Goal: Information Seeking & Learning: Learn about a topic

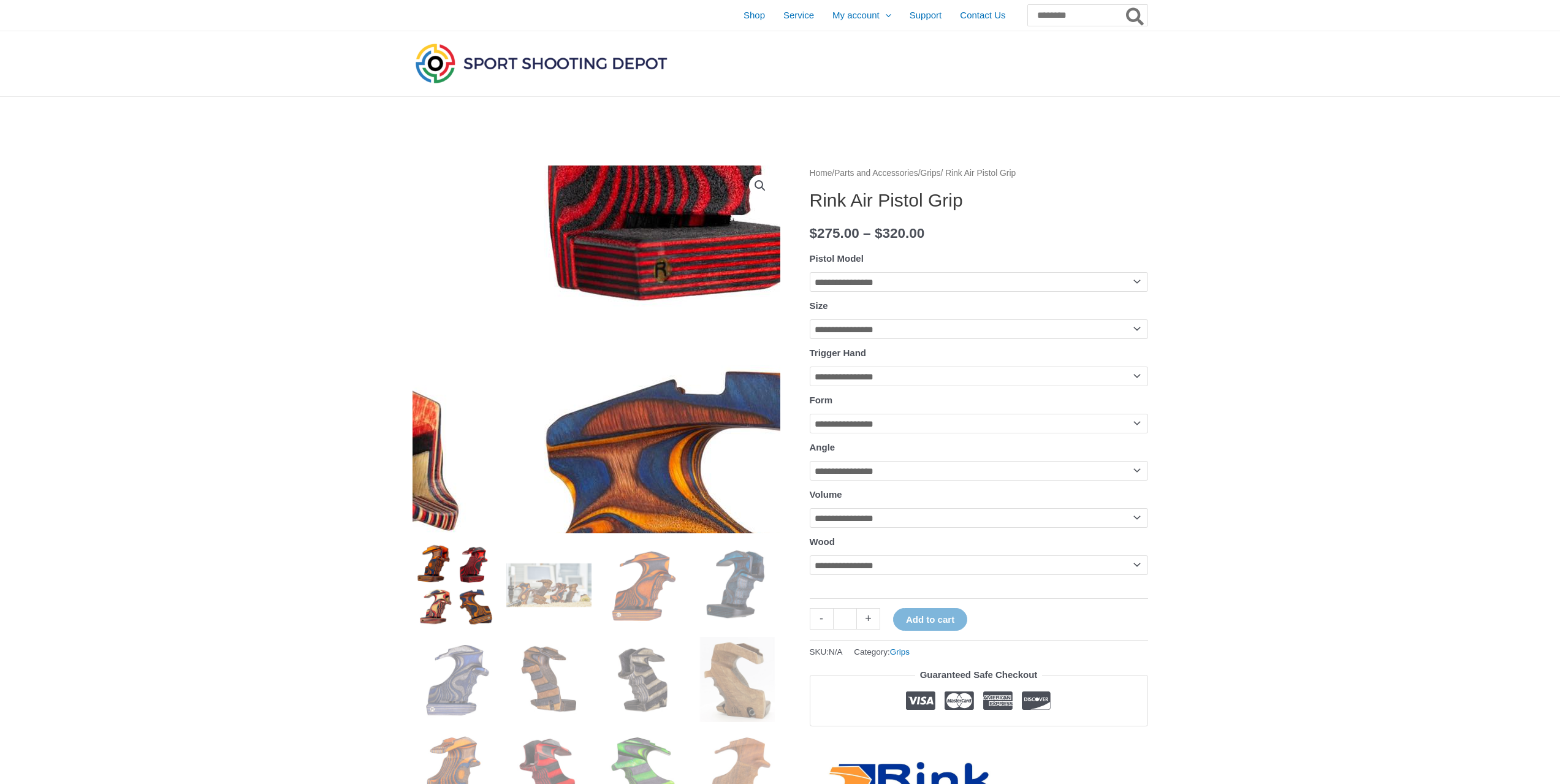
click at [668, 366] on img at bounding box center [495, 326] width 883 height 883
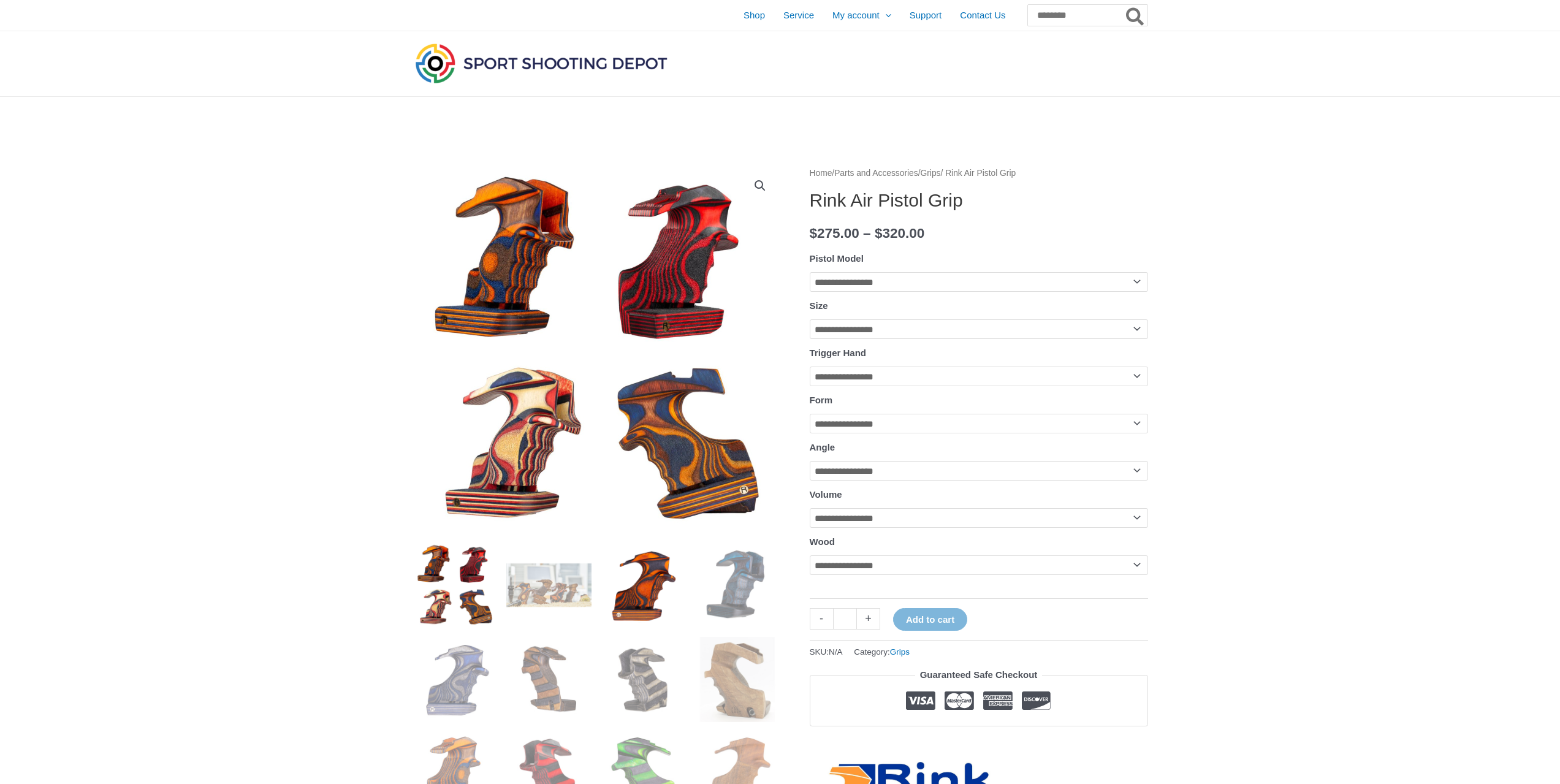
click at [667, 476] on img at bounding box center [643, 585] width 85 height 85
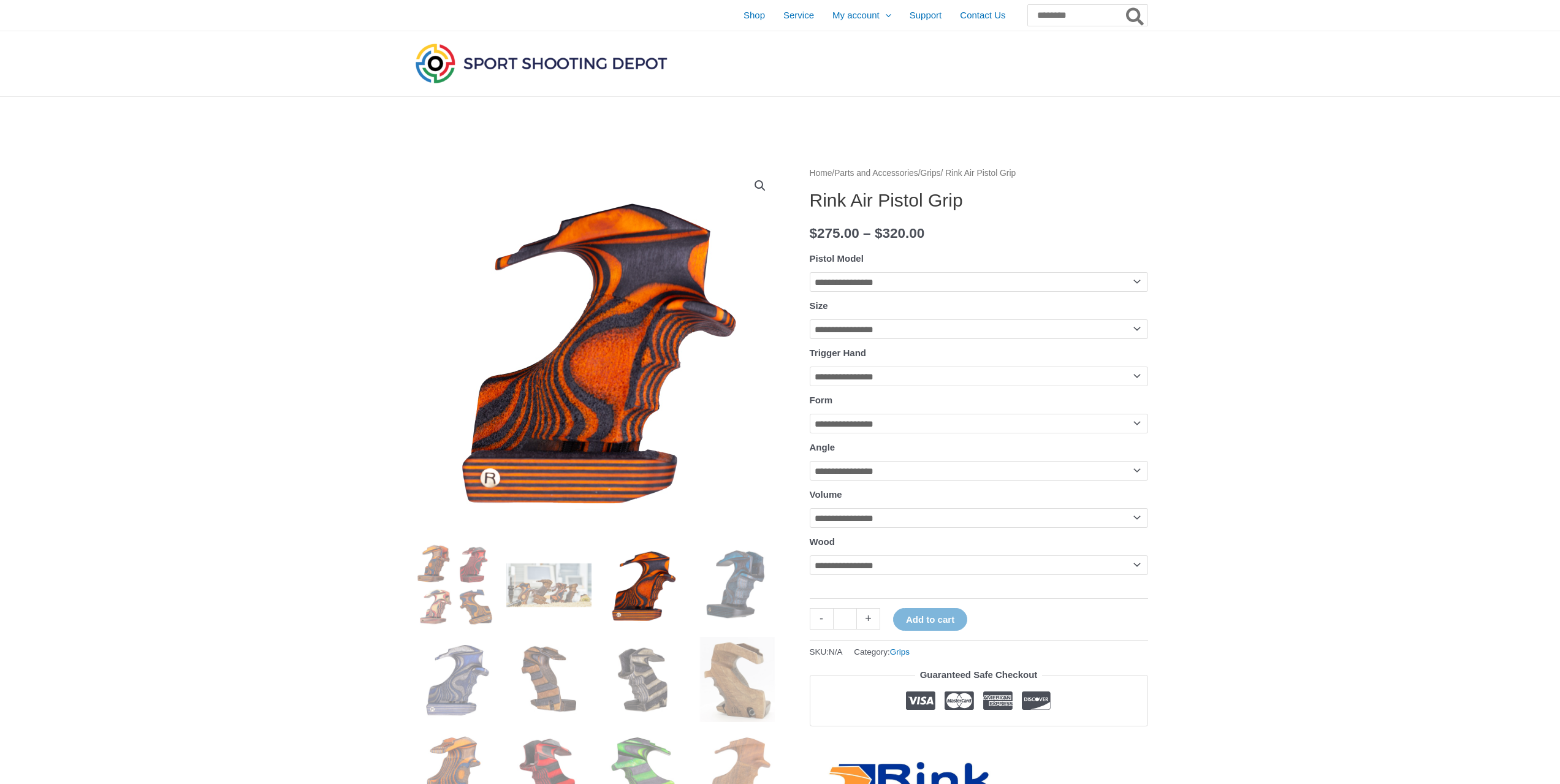
click at [721, 193] on link "View full-screen image gallery" at bounding box center [760, 185] width 22 height 22
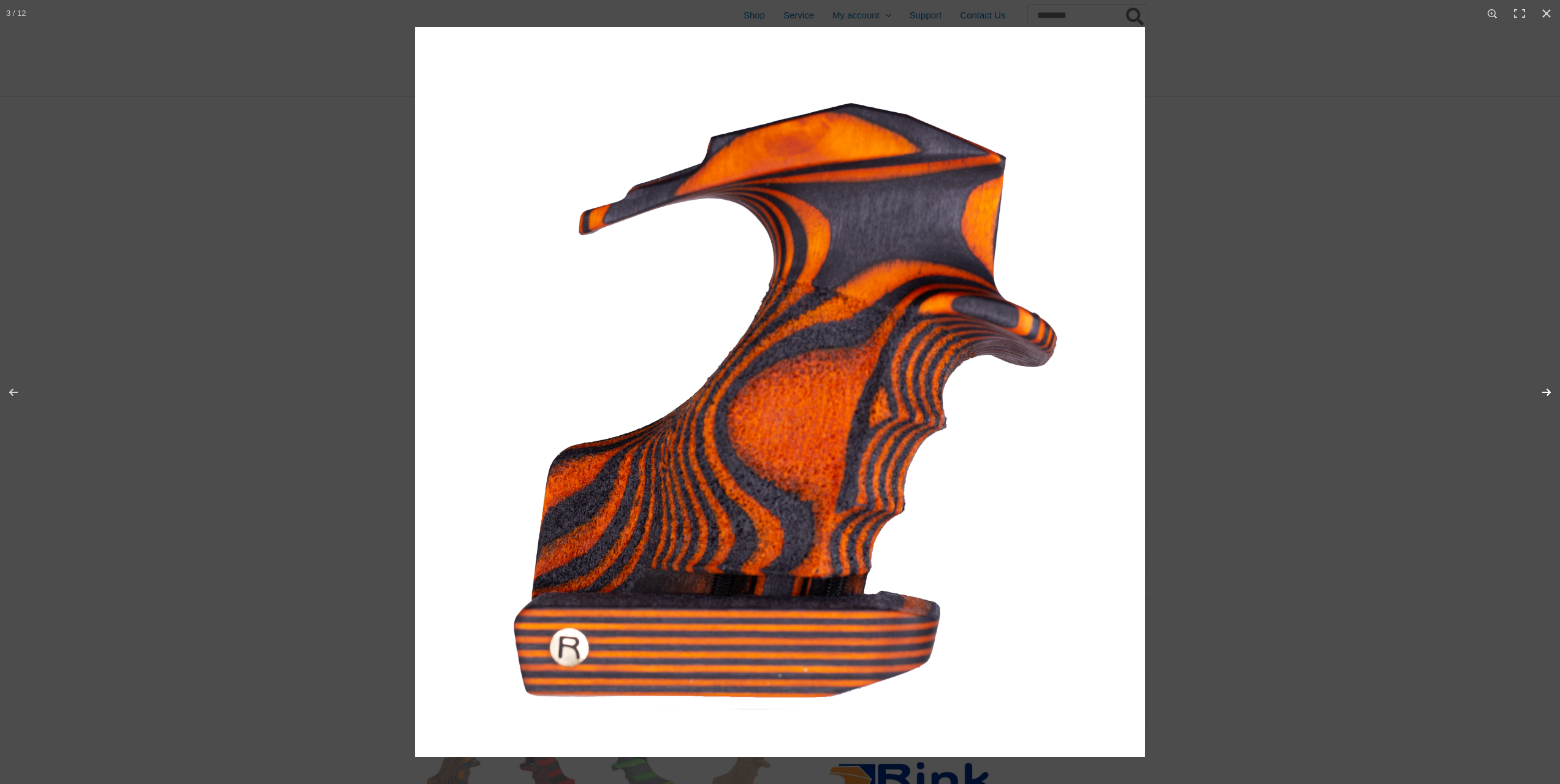
click at [721, 392] on button "Next (arrow right)" at bounding box center [1539, 392] width 43 height 61
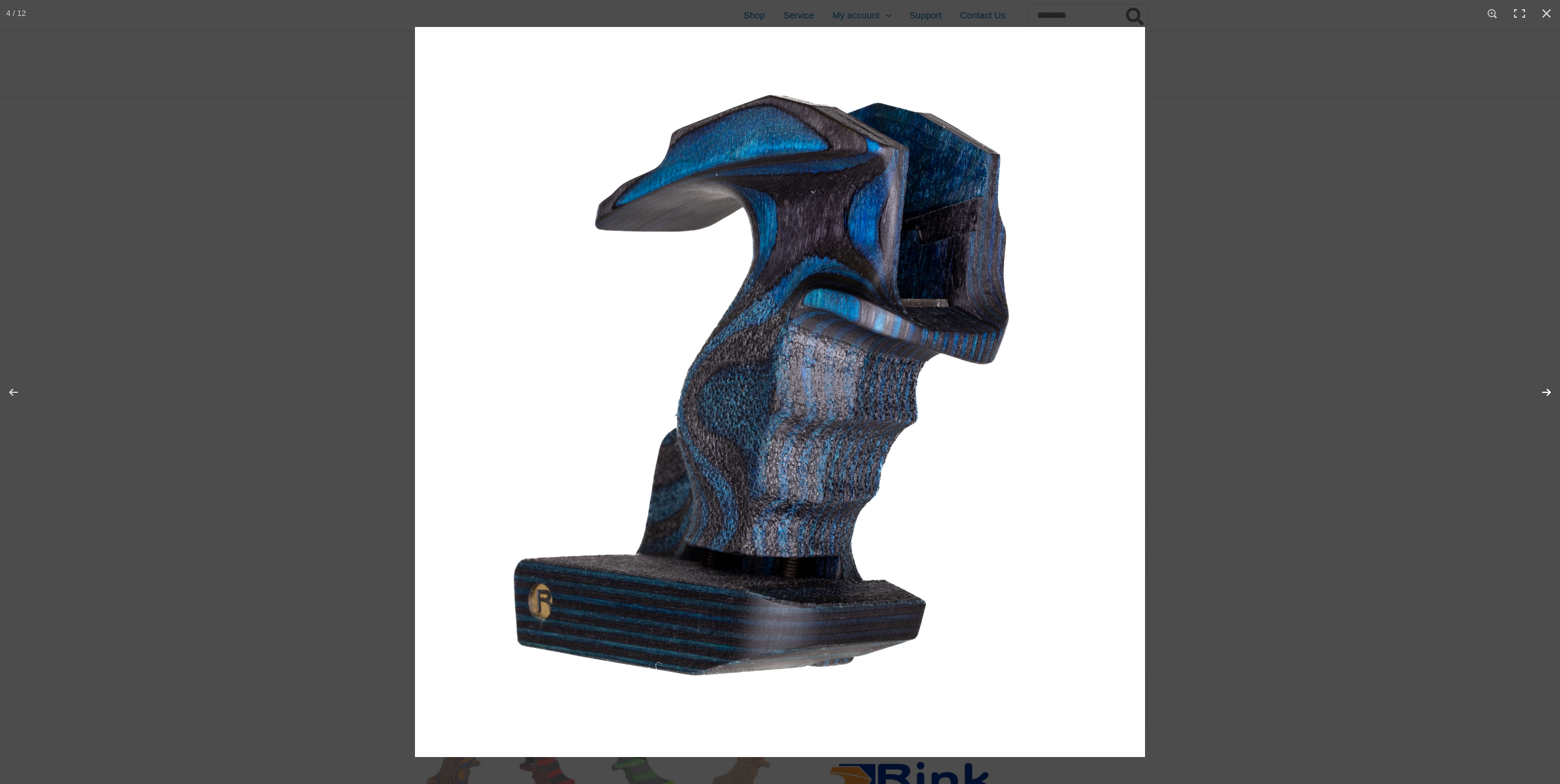
click at [721, 392] on button "Next (arrow right)" at bounding box center [1539, 392] width 43 height 61
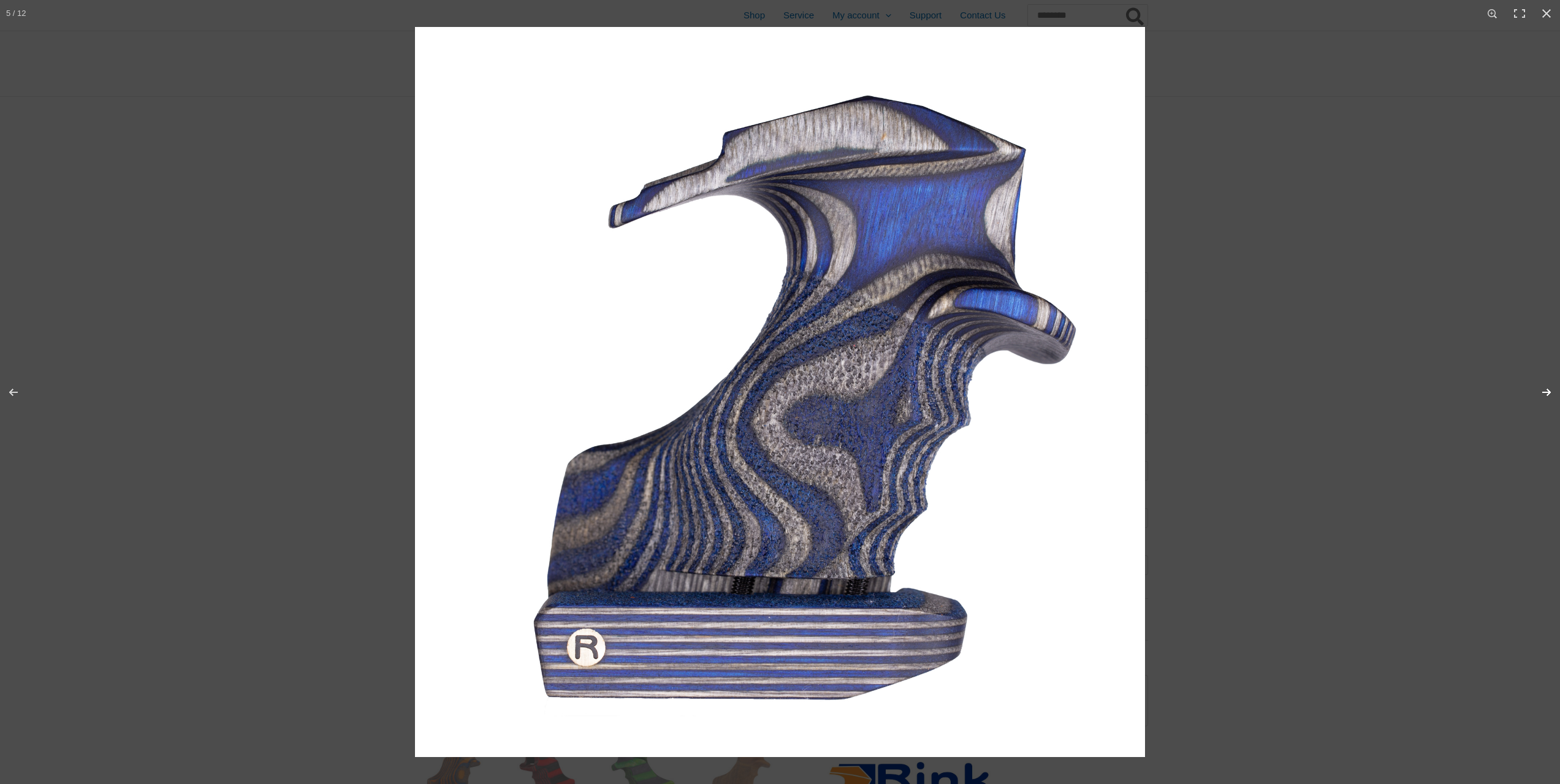
click at [721, 392] on button "Next (arrow right)" at bounding box center [1539, 392] width 43 height 61
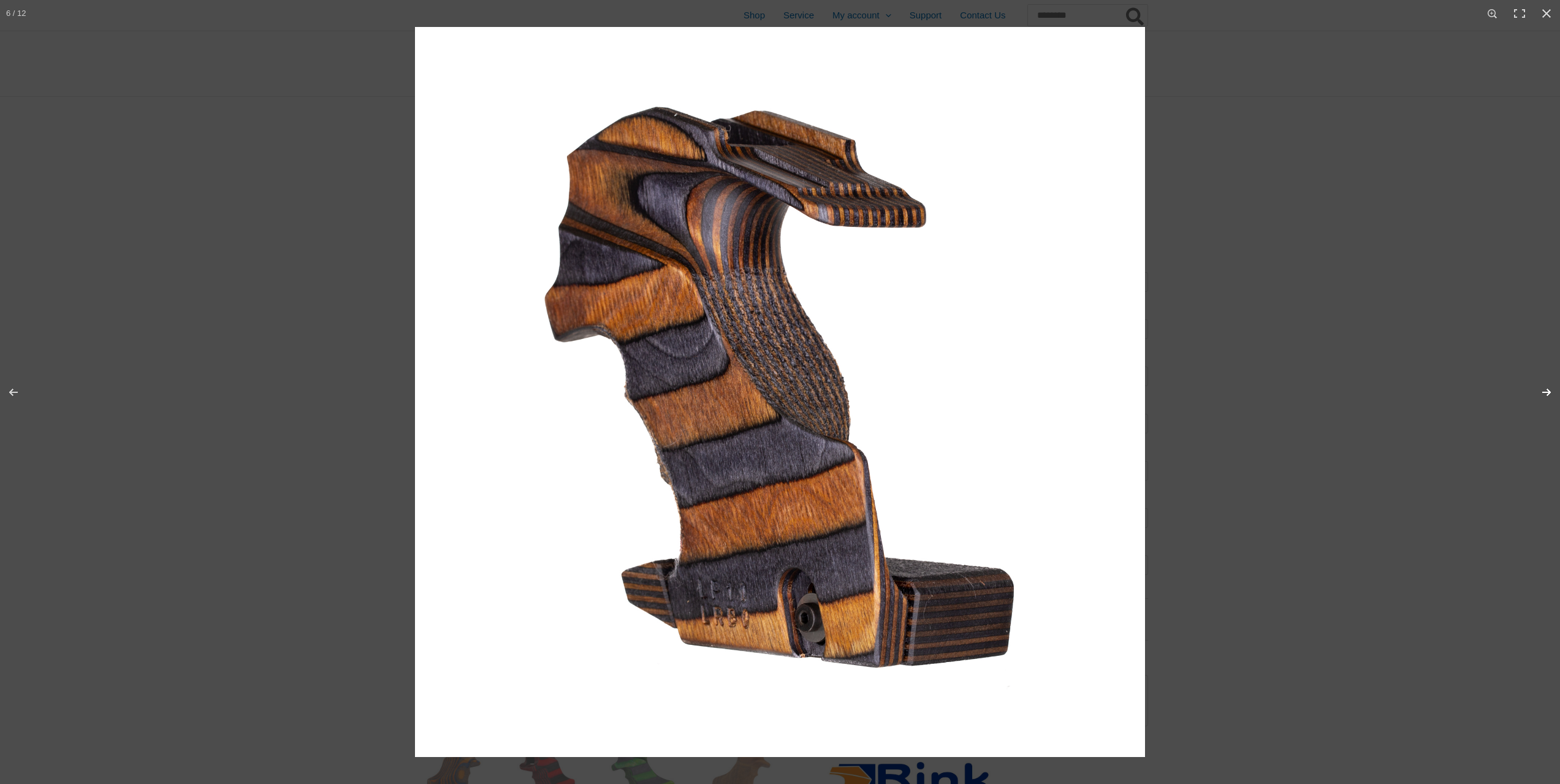
click at [721, 392] on button "Next (arrow right)" at bounding box center [1539, 392] width 43 height 61
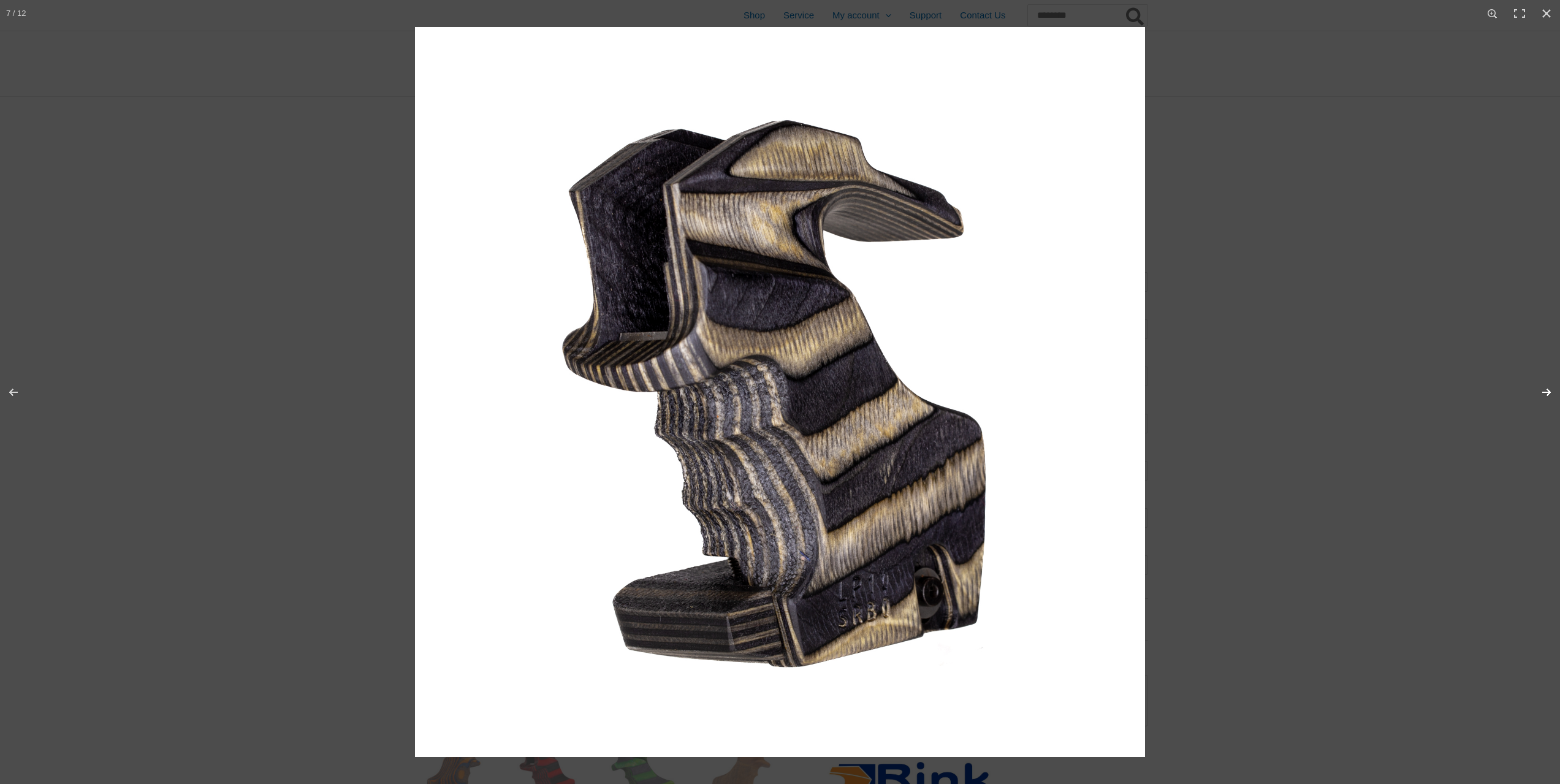
click at [721, 392] on button "Next (arrow right)" at bounding box center [1539, 392] width 43 height 61
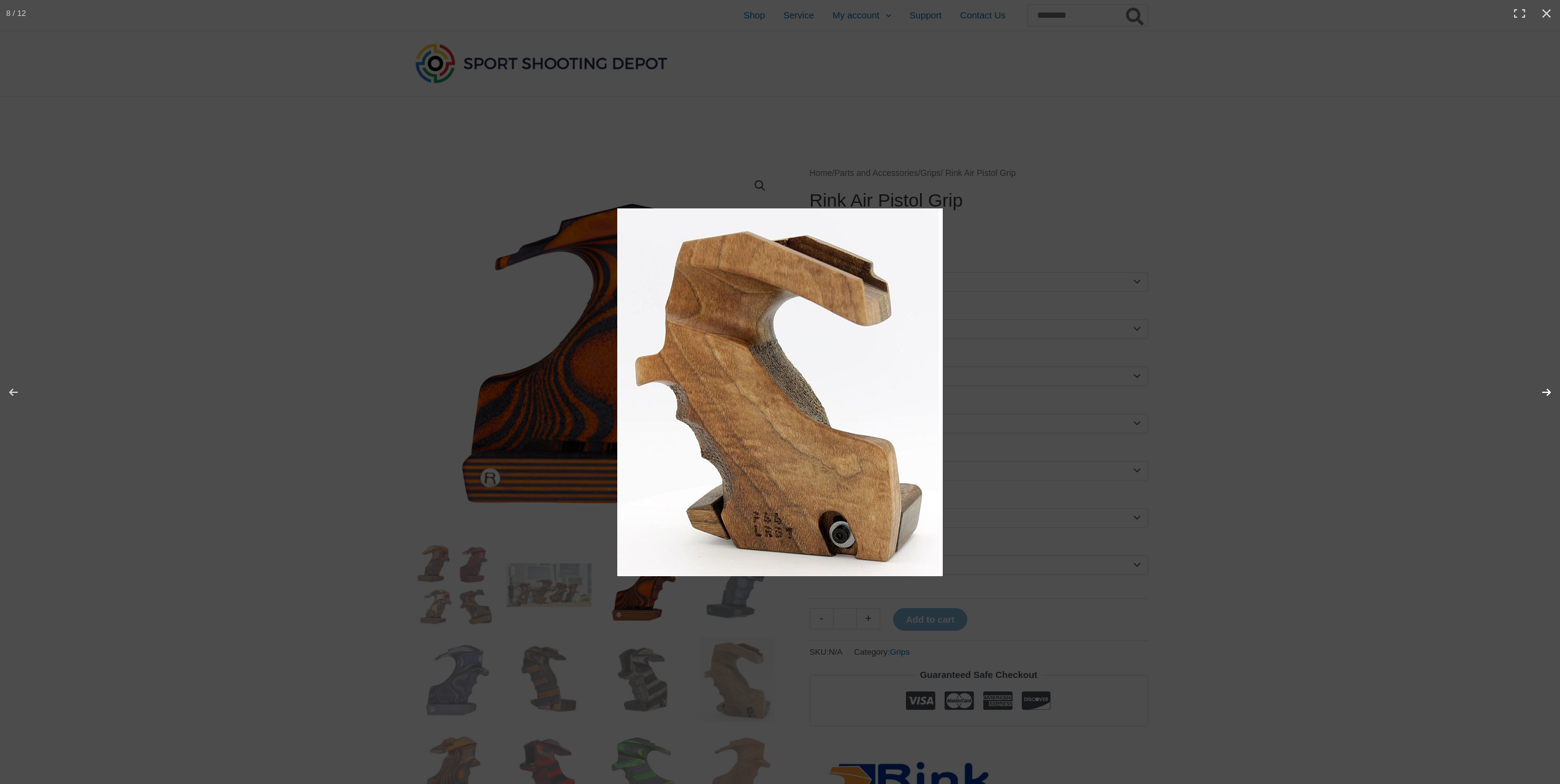
click at [721, 392] on button "Next (arrow right)" at bounding box center [1539, 392] width 43 height 61
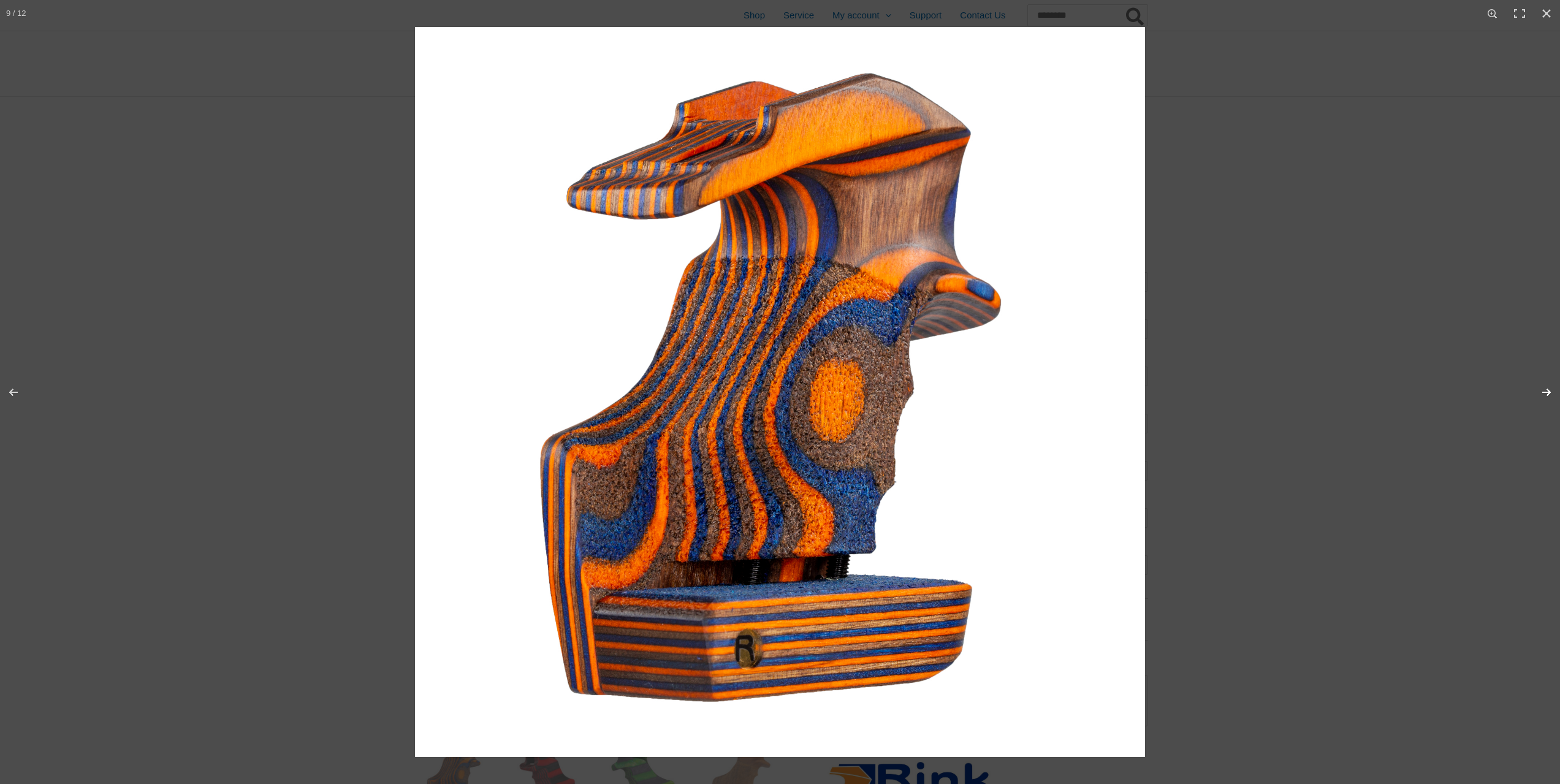
click at [721, 392] on button "Next (arrow right)" at bounding box center [1539, 392] width 43 height 61
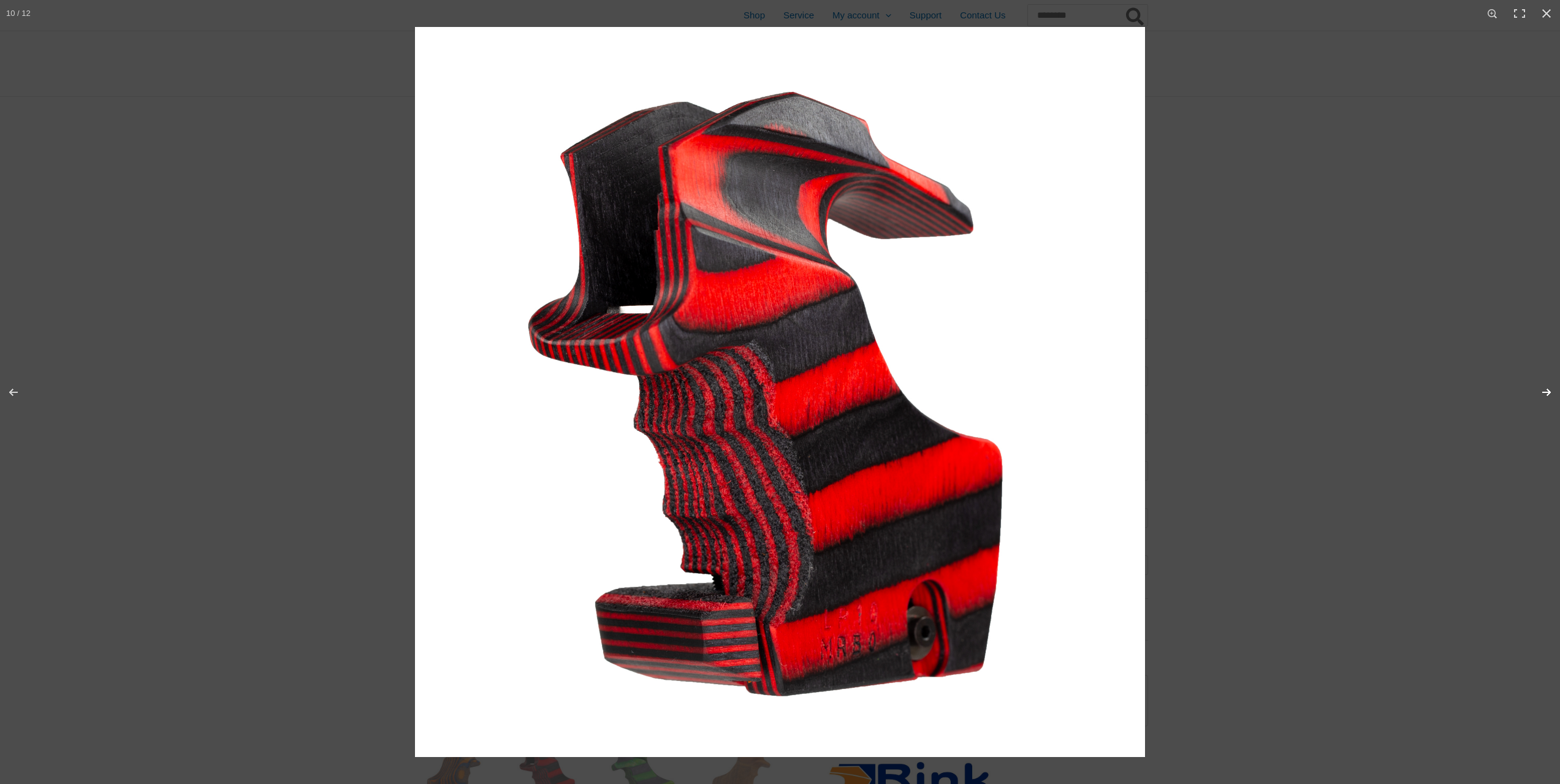
click at [721, 392] on button "Next (arrow right)" at bounding box center [1539, 392] width 43 height 61
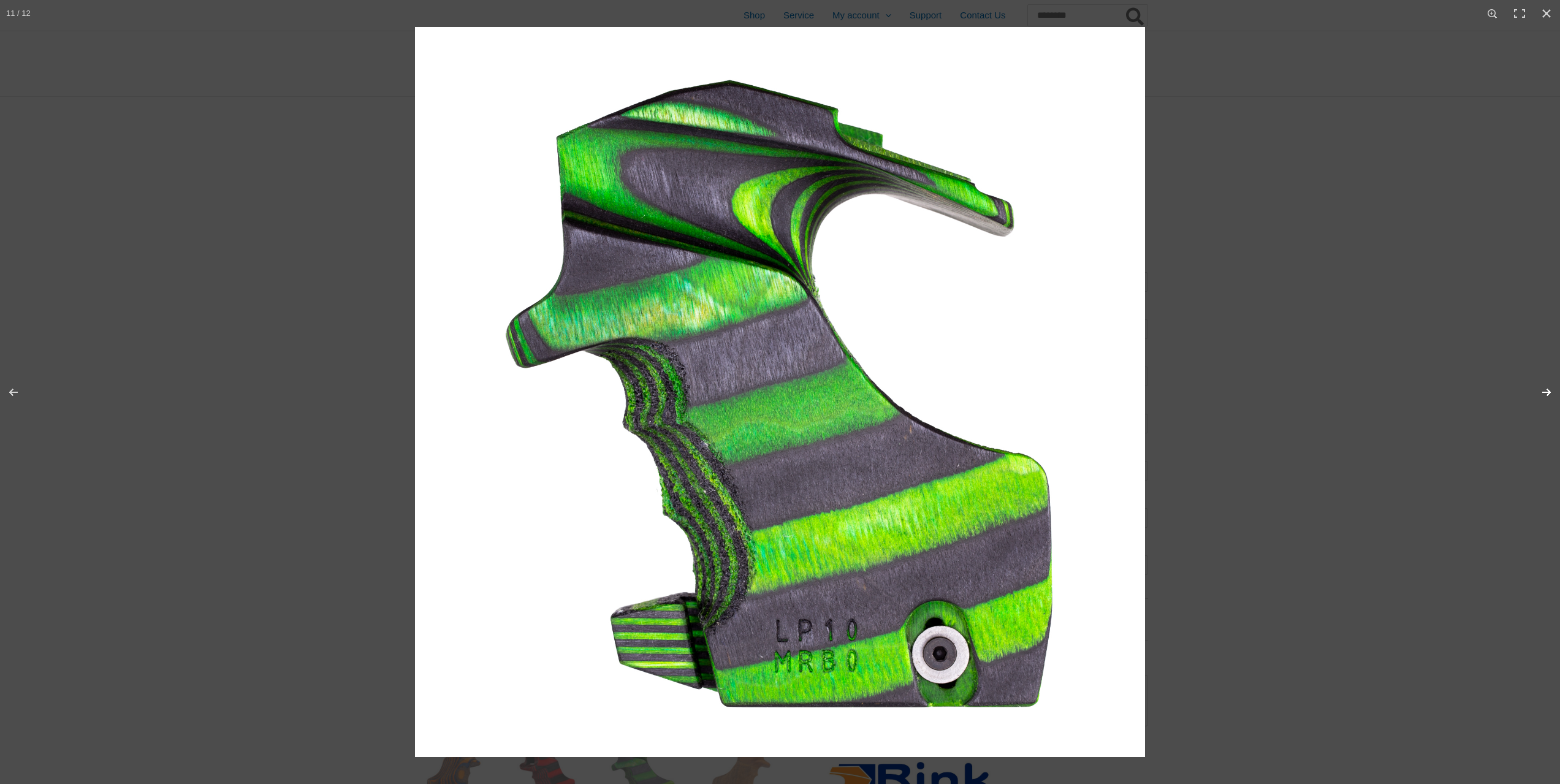
click at [721, 389] on button "Next (arrow right)" at bounding box center [1539, 392] width 43 height 61
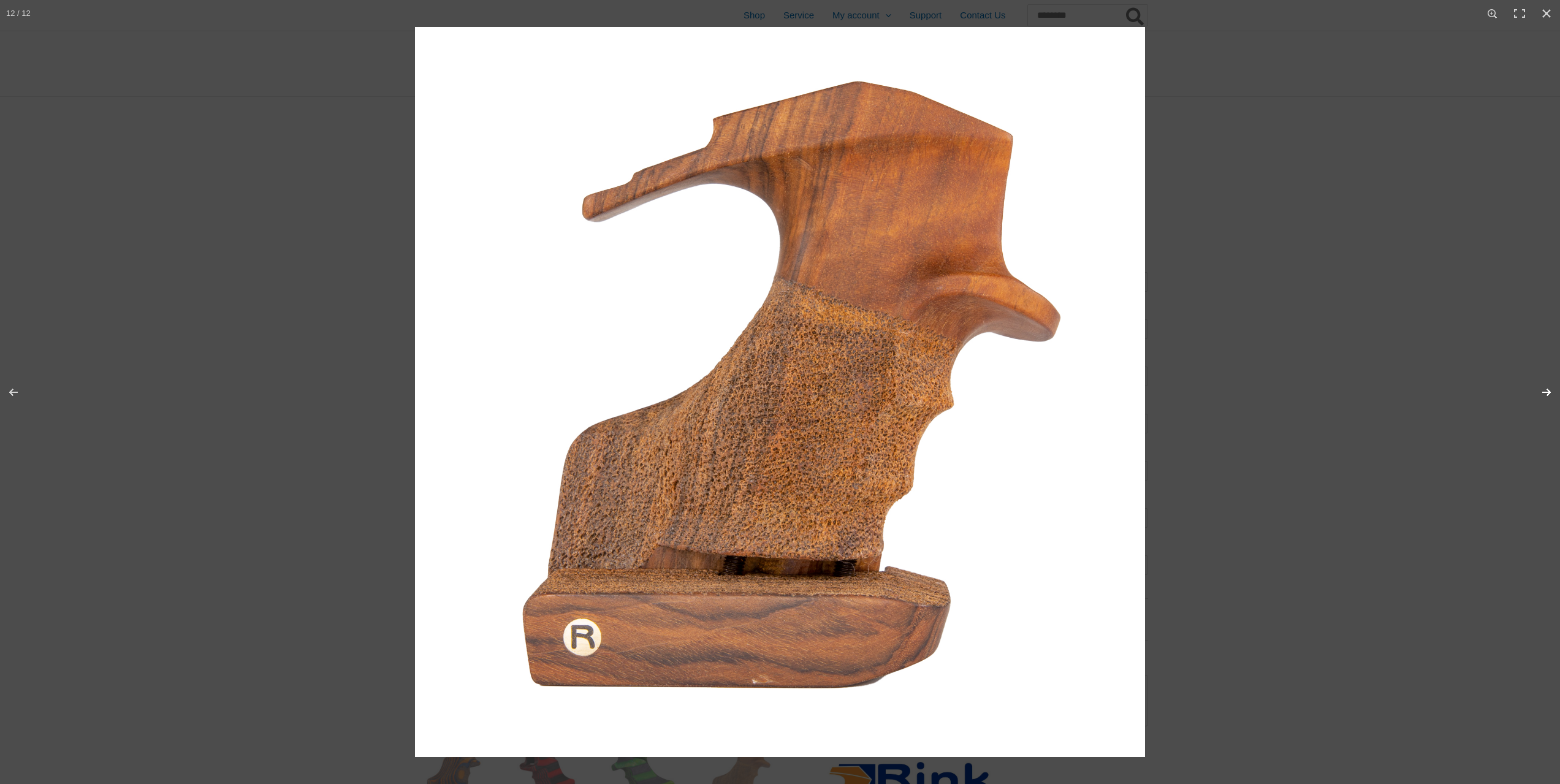
click at [721, 389] on button "Next (arrow right)" at bounding box center [1539, 392] width 43 height 61
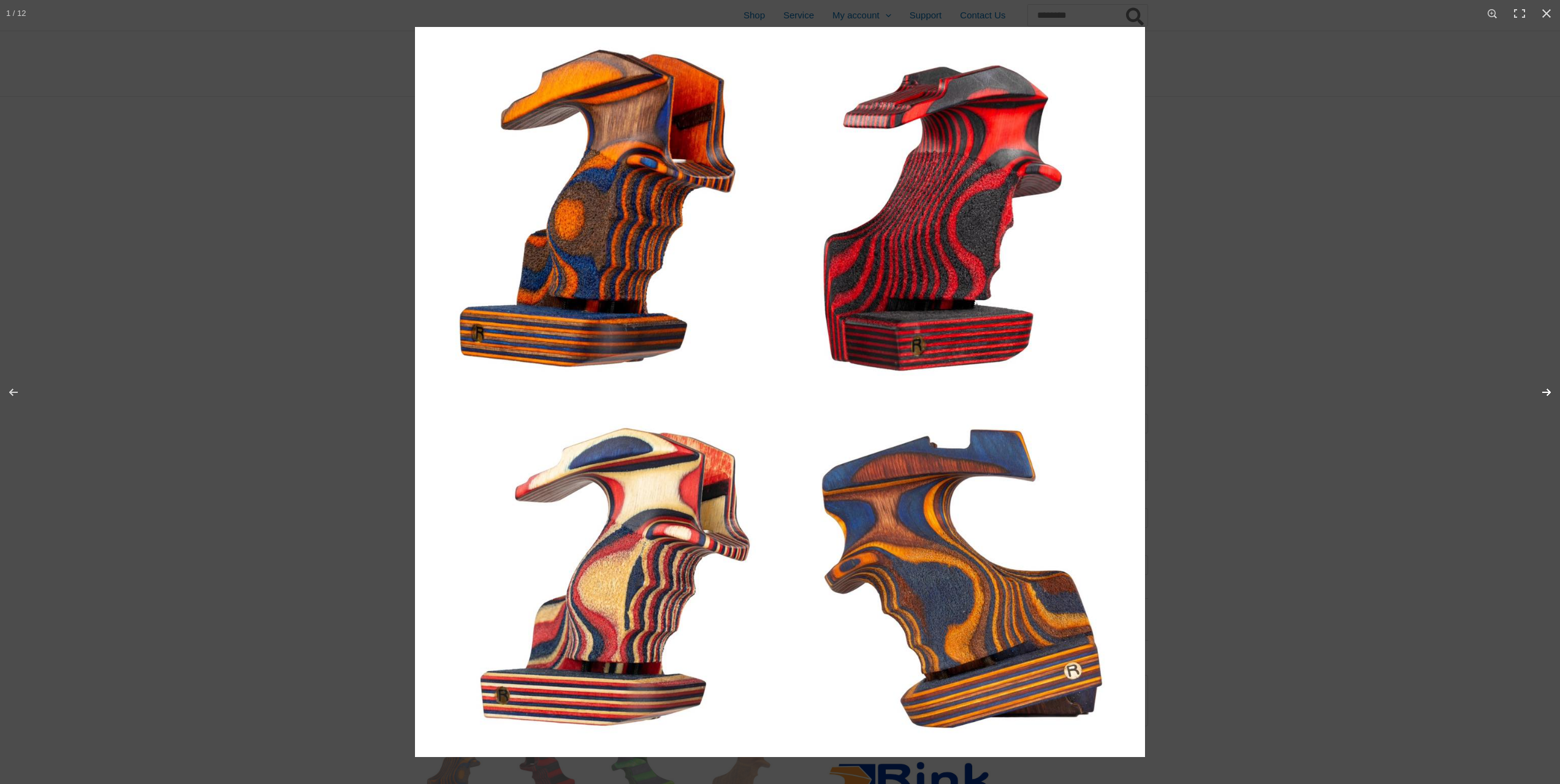
click at [721, 389] on button "Next (arrow right)" at bounding box center [1539, 392] width 43 height 61
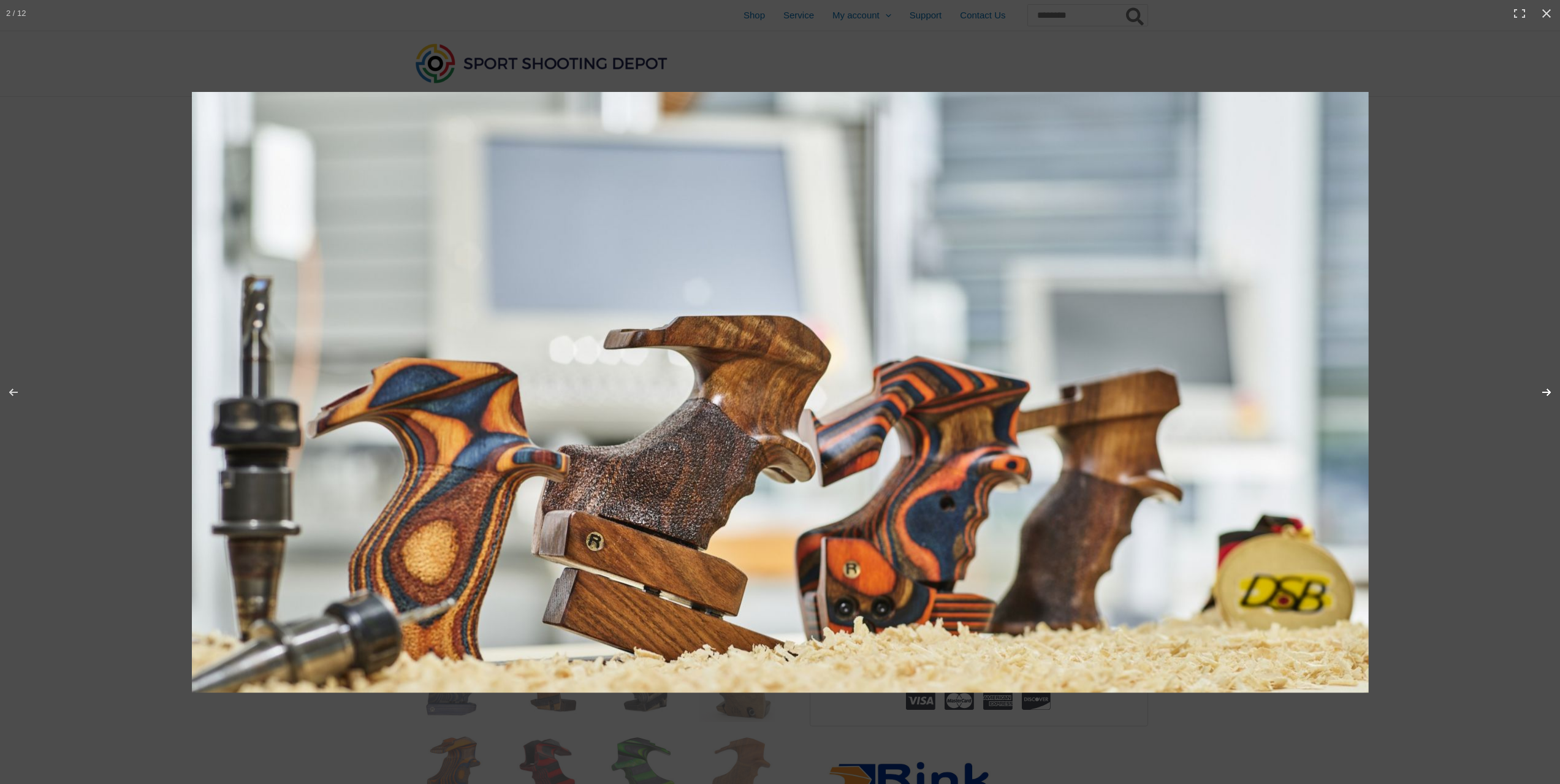
click at [721, 389] on button "Next (arrow right)" at bounding box center [1539, 392] width 43 height 61
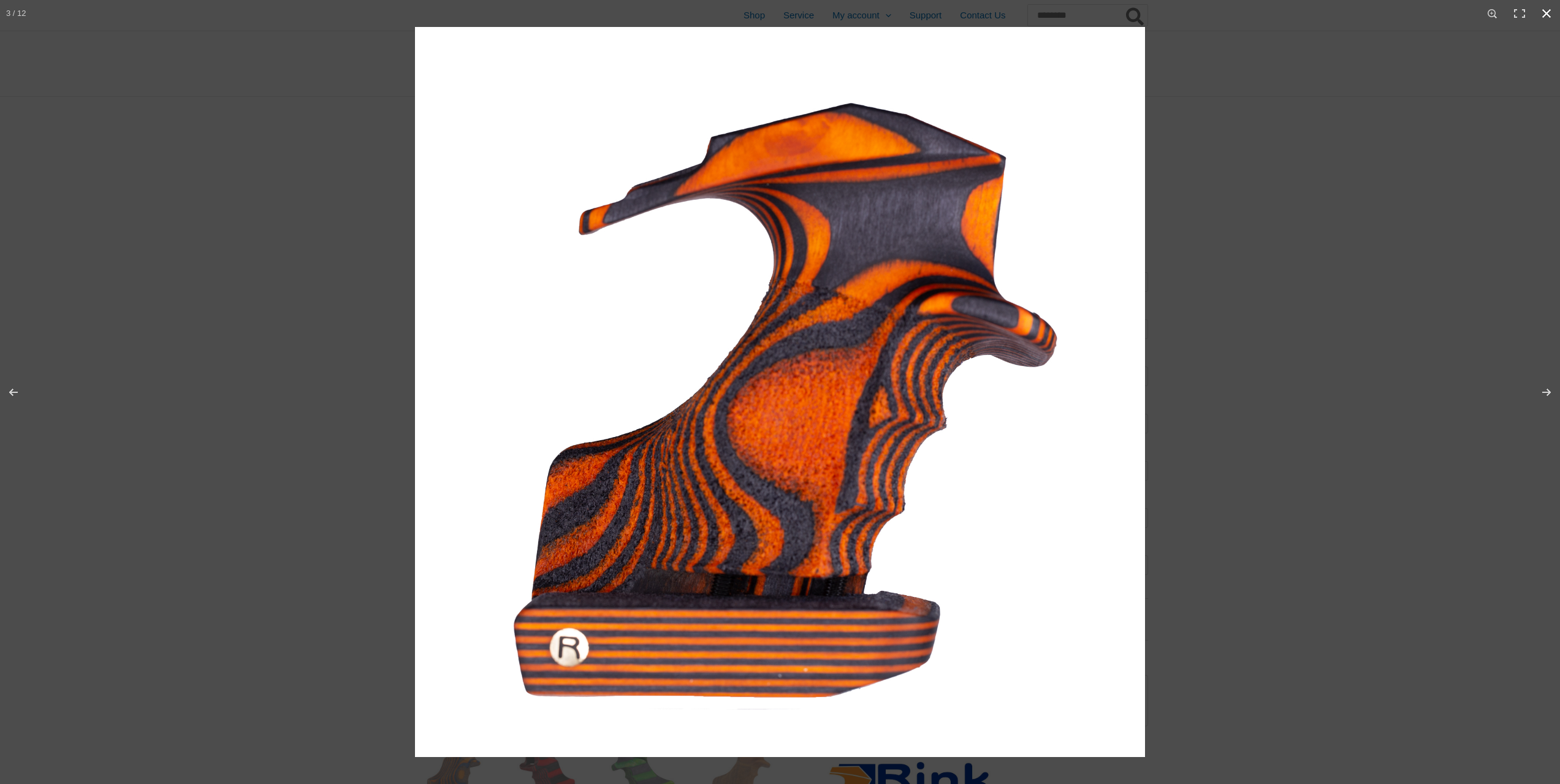
click at [721, 387] on div at bounding box center [1195, 419] width 1560 height 784
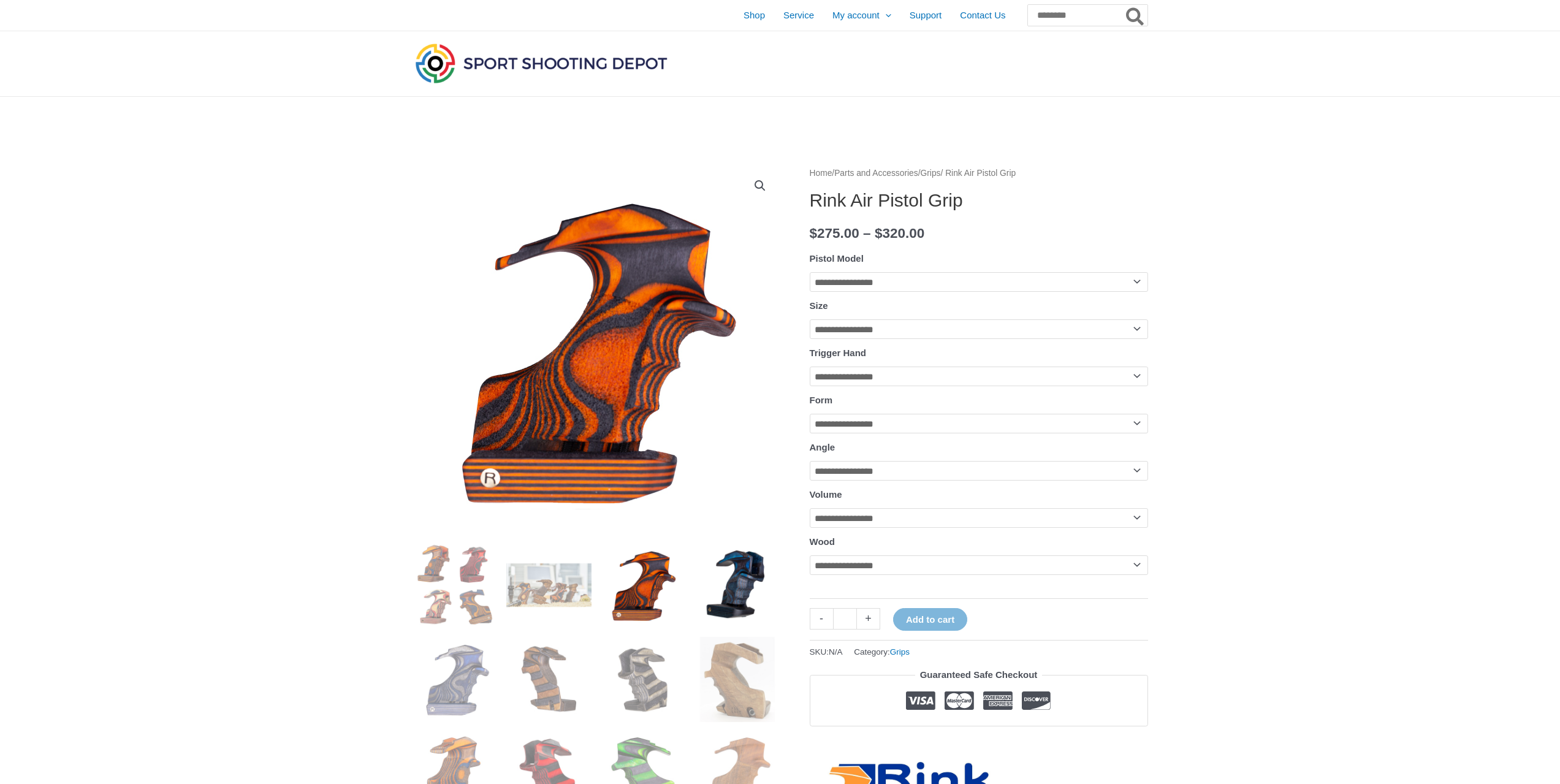
click at [716, 476] on img at bounding box center [737, 585] width 85 height 85
